Goal: Find specific page/section: Find specific page/section

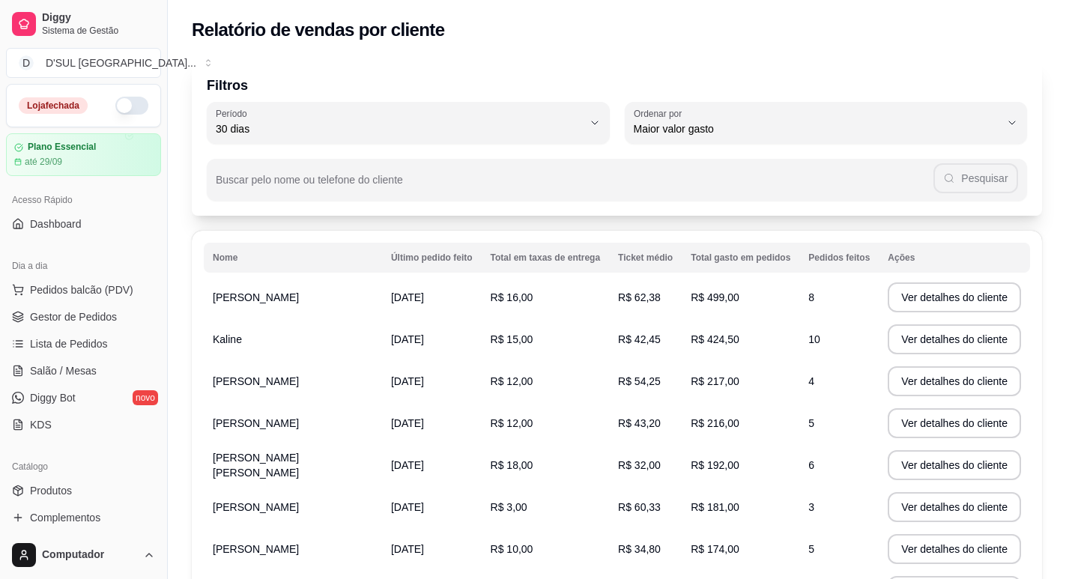
select select "30"
select select "HIGHEST_TOTAL_SPENT_WITH_ORDERS"
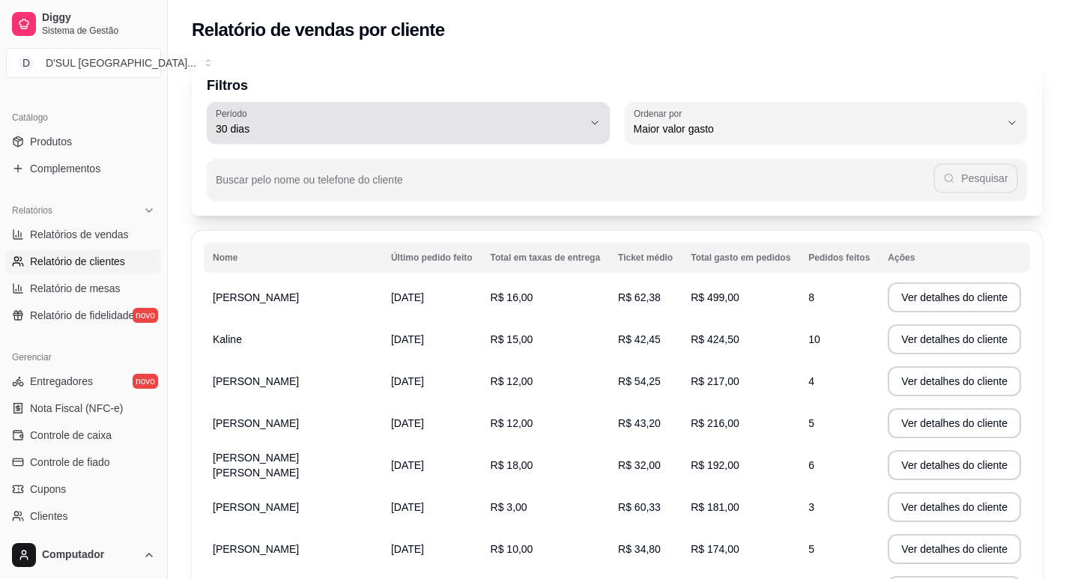
click at [384, 134] on span "30 dias" at bounding box center [399, 128] width 367 height 15
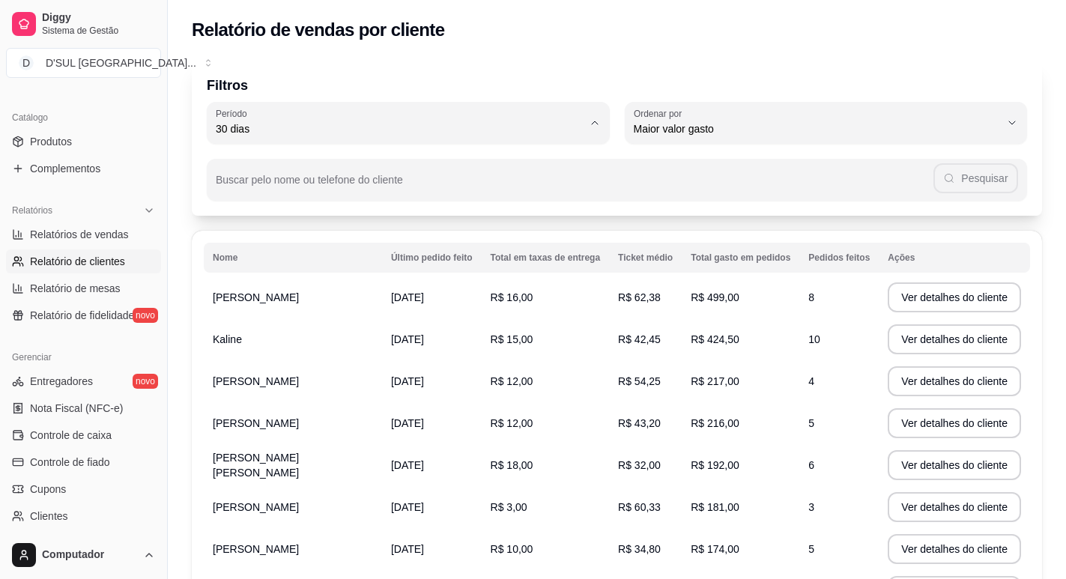
click at [327, 163] on span "Hoje" at bounding box center [400, 164] width 349 height 14
type input "0"
select select "0"
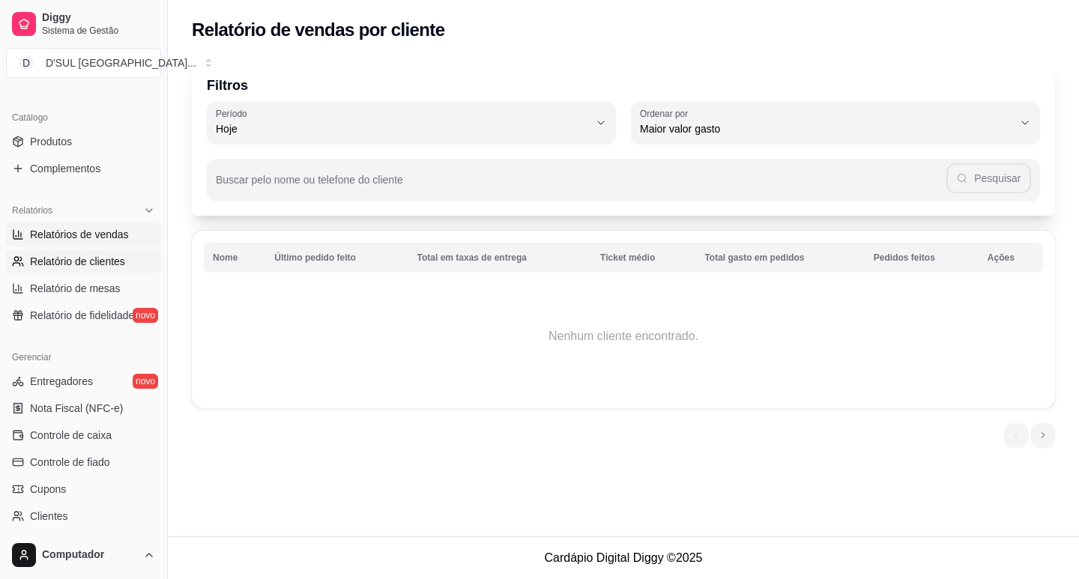
click at [108, 236] on span "Relatórios de vendas" at bounding box center [79, 234] width 99 height 15
select select "ALL"
select select "0"
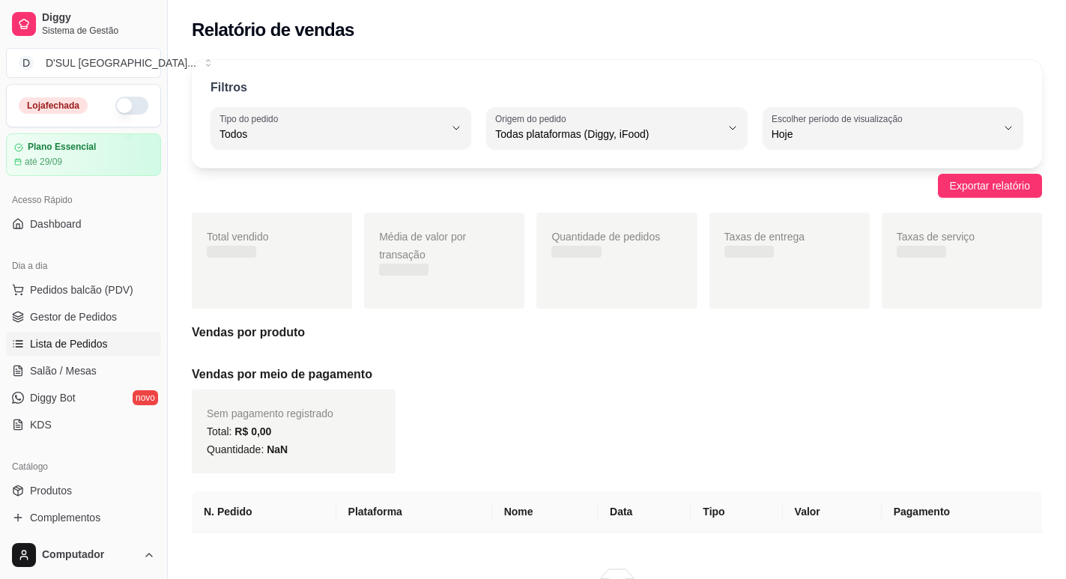
click at [81, 339] on span "Lista de Pedidos" at bounding box center [69, 343] width 78 height 15
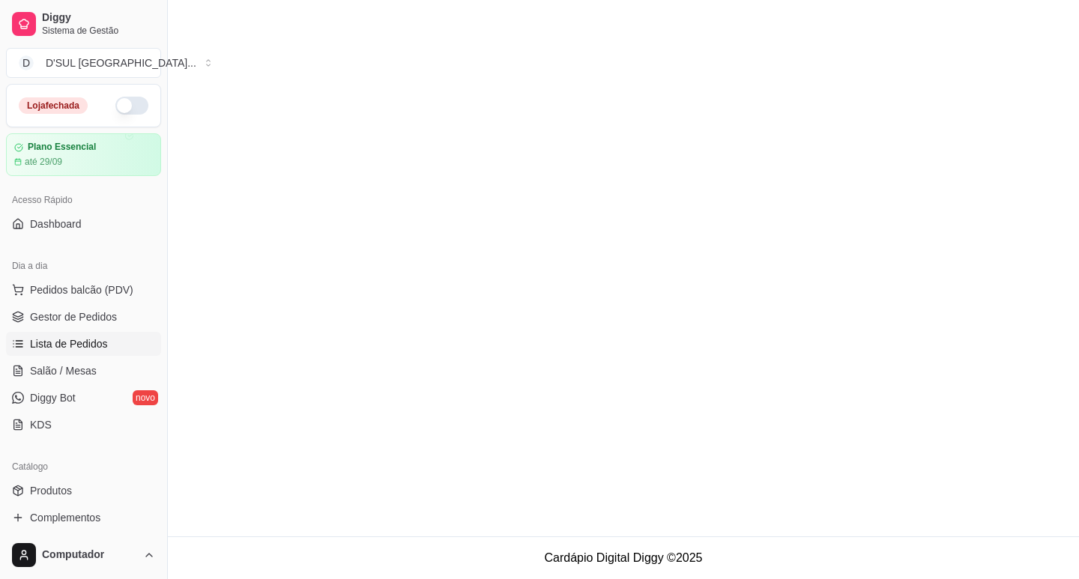
click at [81, 336] on link "Lista de Pedidos" at bounding box center [83, 344] width 155 height 24
click at [69, 336] on link "Lista de Pedidos" at bounding box center [83, 344] width 155 height 24
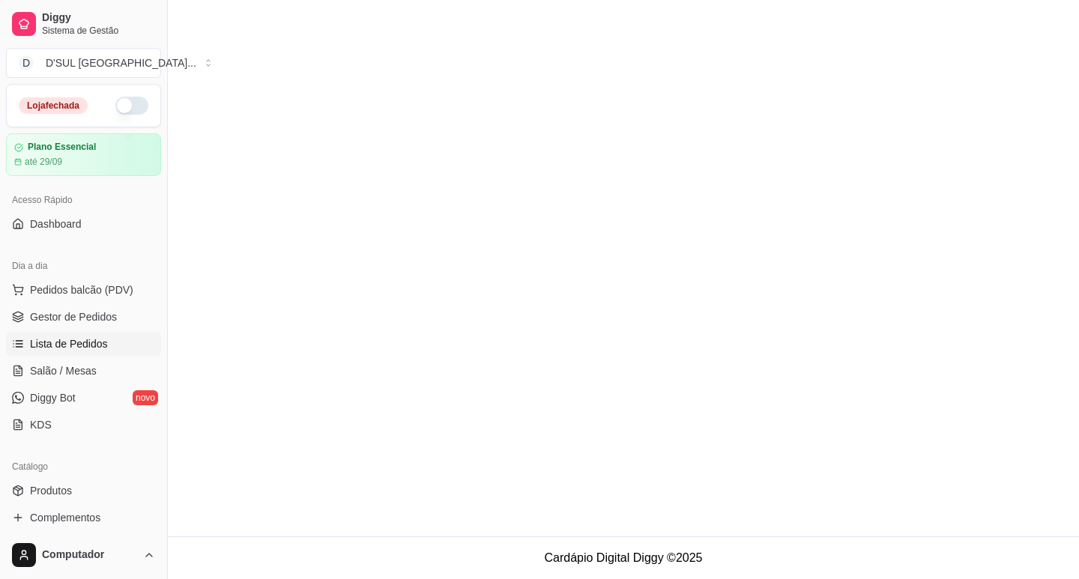
click at [69, 336] on link "Lista de Pedidos" at bounding box center [83, 344] width 155 height 24
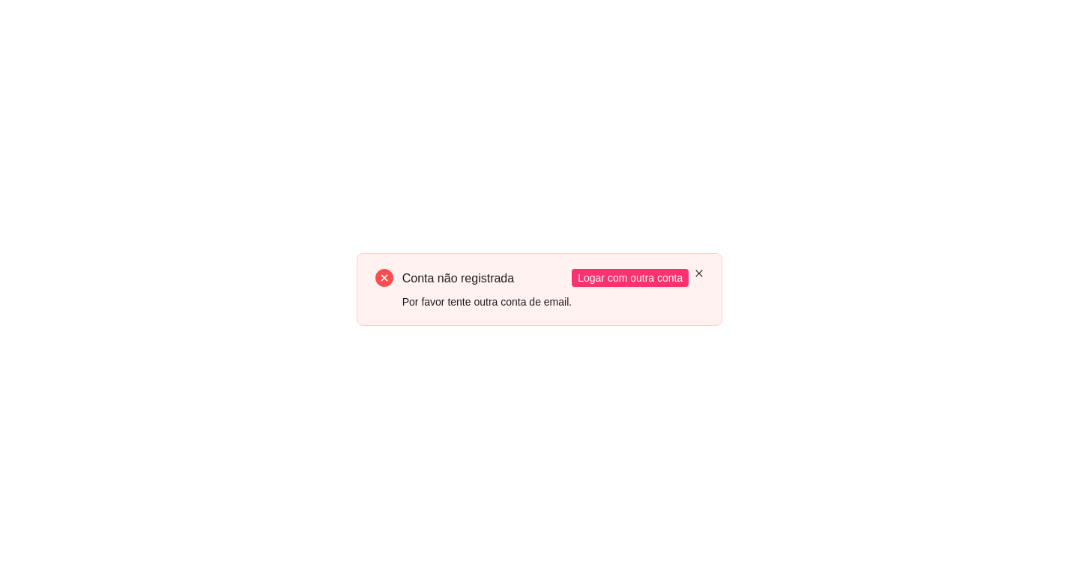
click at [698, 270] on icon "close" at bounding box center [699, 273] width 9 height 9
